Goal: Task Accomplishment & Management: Manage account settings

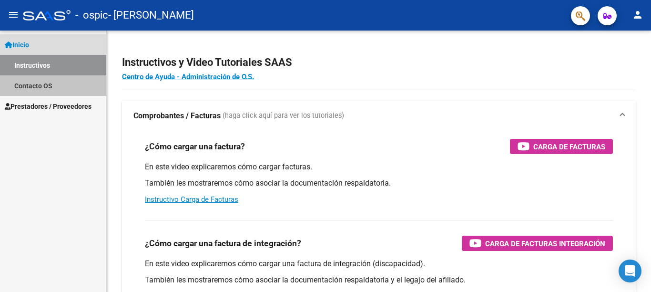
click at [58, 89] on link "Contacto OS" at bounding box center [53, 85] width 106 height 20
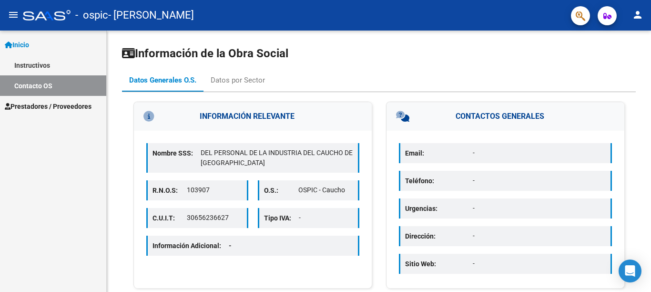
click at [12, 11] on mat-icon "menu" at bounding box center [13, 14] width 11 height 11
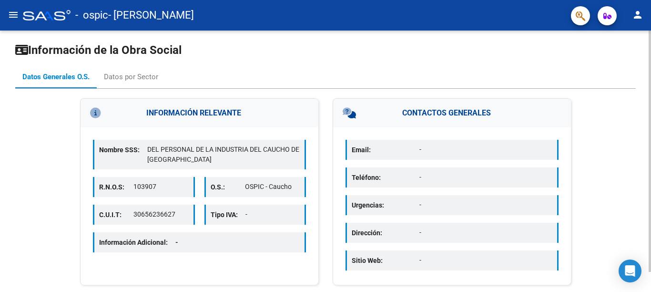
scroll to position [21, 0]
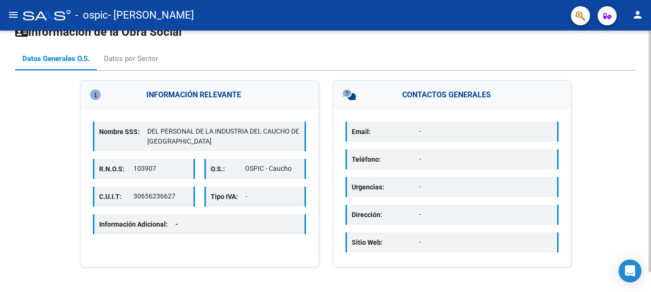
click at [646, 225] on div "Información de la Obra Social Datos Generales O.S. Datos por Sector INFORMACIÓN…" at bounding box center [326, 150] width 653 height 283
click at [131, 61] on div "Datos por Sector" at bounding box center [131, 58] width 54 height 10
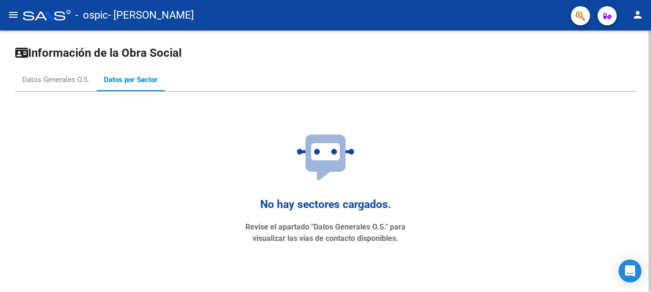
scroll to position [0, 0]
click at [6, 10] on button "menu" at bounding box center [13, 15] width 19 height 19
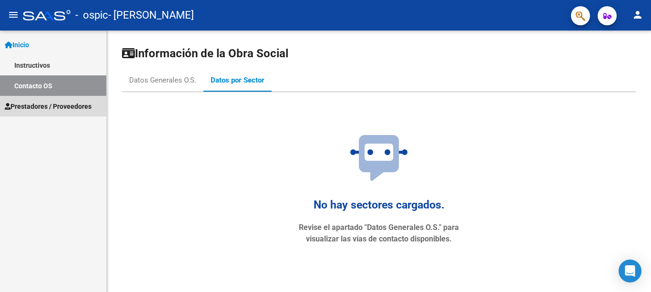
click at [51, 111] on span "Prestadores / Proveedores" at bounding box center [48, 106] width 87 height 10
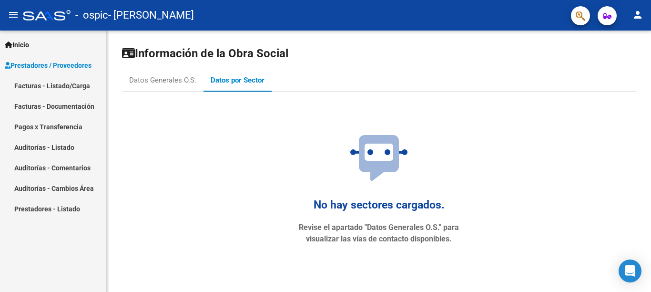
click at [60, 206] on link "Prestadores - Listado" at bounding box center [53, 208] width 106 height 20
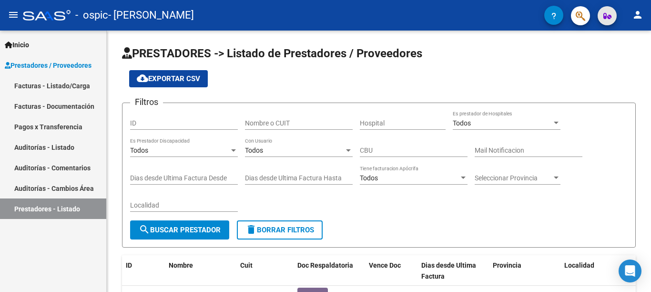
click at [607, 18] on icon "button" at bounding box center [607, 15] width 8 height 7
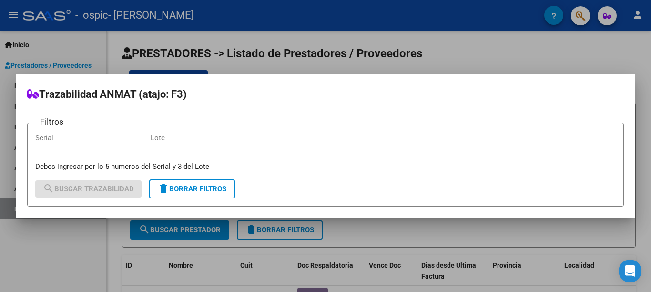
click at [607, 19] on div at bounding box center [325, 146] width 651 height 292
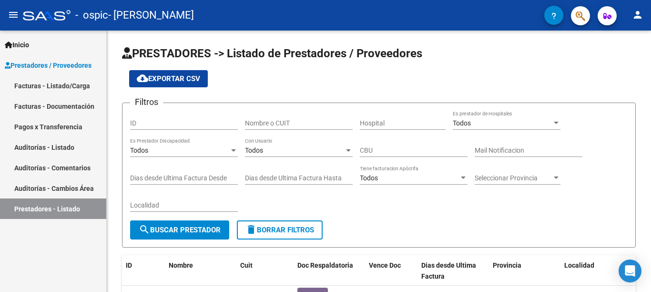
click at [553, 13] on icon "button" at bounding box center [553, 15] width 5 height 7
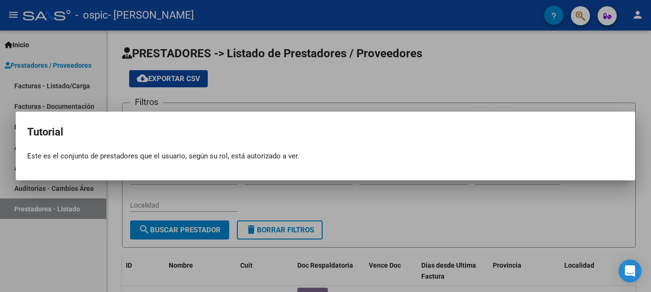
click at [526, 40] on div at bounding box center [325, 146] width 651 height 292
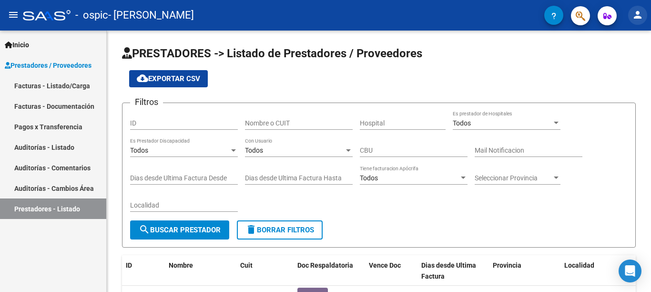
click at [633, 18] on mat-icon "person" at bounding box center [637, 14] width 11 height 11
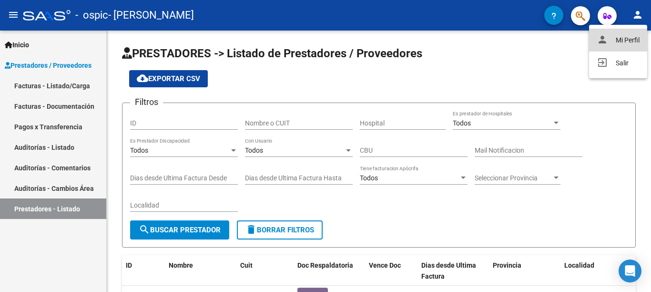
click at [619, 39] on button "person Mi Perfil" at bounding box center [618, 40] width 58 height 23
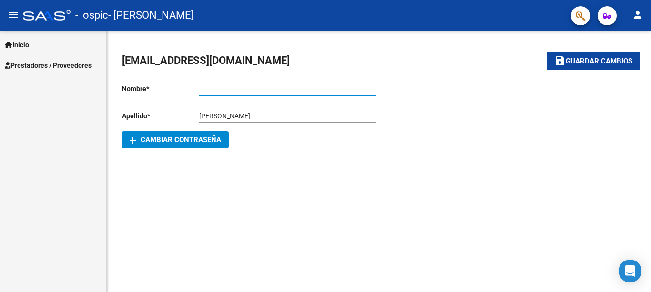
click at [222, 91] on input "-" at bounding box center [287, 89] width 177 height 8
type input "[PERSON_NAME]"
click at [569, 66] on button "save Guardar cambios" at bounding box center [592, 61] width 93 height 18
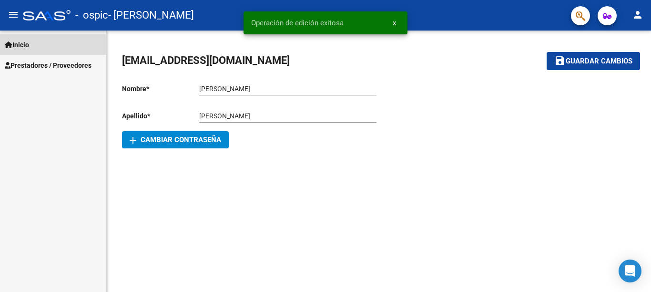
click at [29, 45] on span "Inicio" at bounding box center [17, 45] width 24 height 10
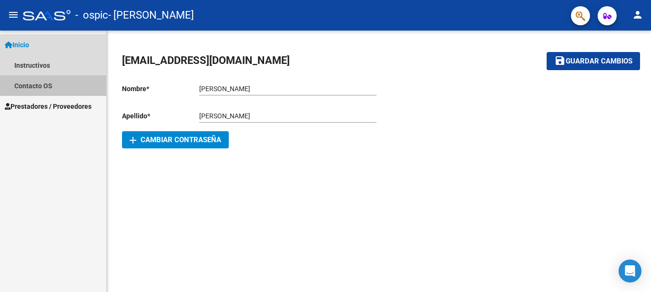
click at [39, 84] on link "Contacto OS" at bounding box center [53, 85] width 106 height 20
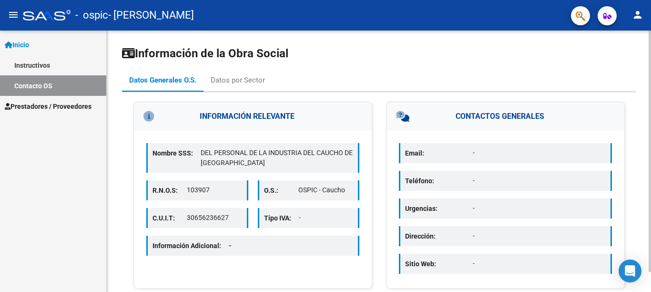
scroll to position [21, 0]
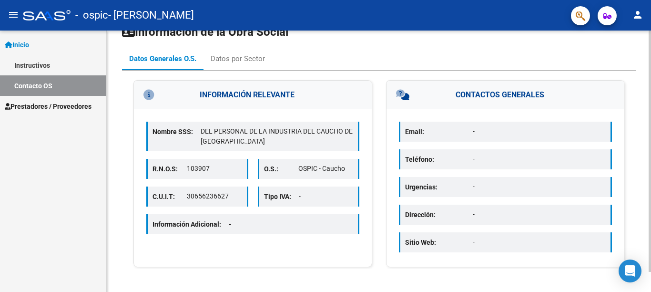
click at [636, 222] on div "Información de la Obra Social Datos Generales O.S. Datos por Sector INFORMACIÓN…" at bounding box center [380, 150] width 546 height 283
click at [224, 138] on p "DEL PERSONAL DE LA INDUSTRIA DEL CAUCHO DE [GEOGRAPHIC_DATA]" at bounding box center [277, 136] width 152 height 20
click at [149, 93] on icon at bounding box center [165, 95] width 45 height 10
click at [237, 59] on div "Datos por Sector" at bounding box center [238, 58] width 54 height 10
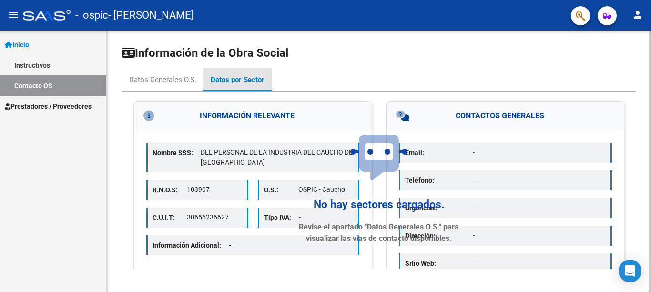
scroll to position [0, 0]
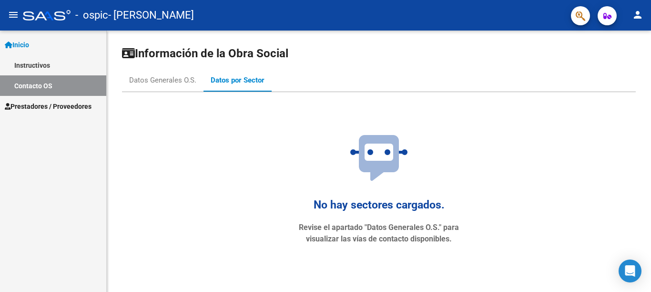
click at [57, 90] on link "Contacto OS" at bounding box center [53, 85] width 106 height 20
click at [44, 59] on link "Instructivos" at bounding box center [53, 65] width 106 height 20
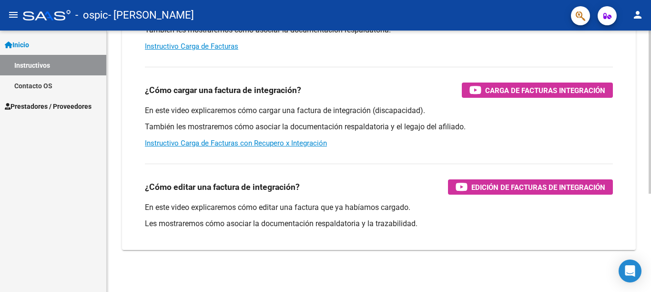
scroll to position [157, 0]
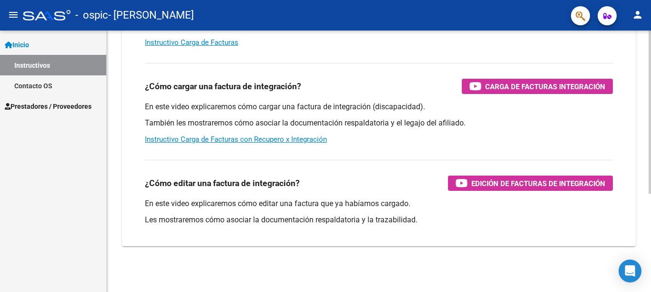
click at [640, 230] on div "Instructivos y Video Tutoriales SAAS Centro de Ayuda - Administración de O.S. C…" at bounding box center [380, 83] width 546 height 418
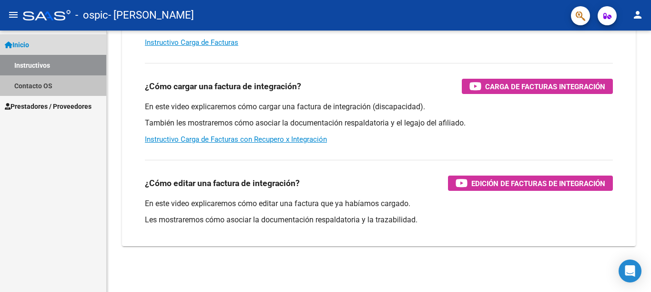
click at [35, 82] on link "Contacto OS" at bounding box center [53, 85] width 106 height 20
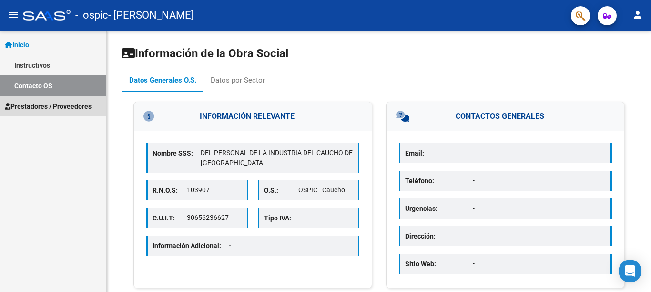
click at [45, 105] on span "Prestadores / Proveedores" at bounding box center [48, 106] width 87 height 10
